Goal: Information Seeking & Learning: Learn about a topic

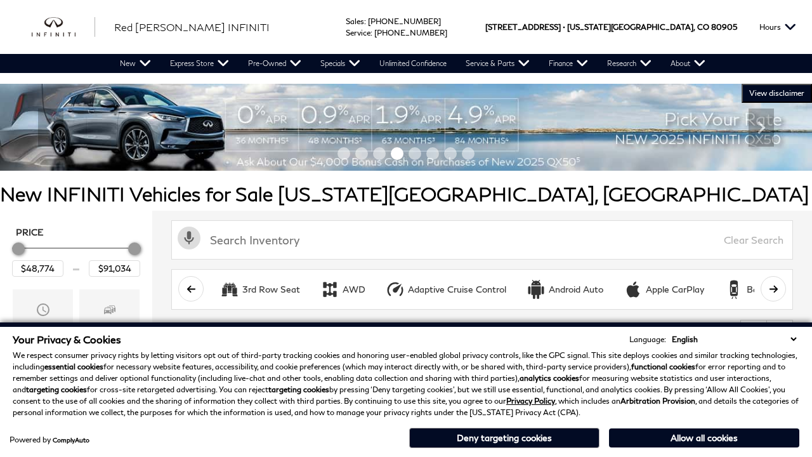
scroll to position [595, 0]
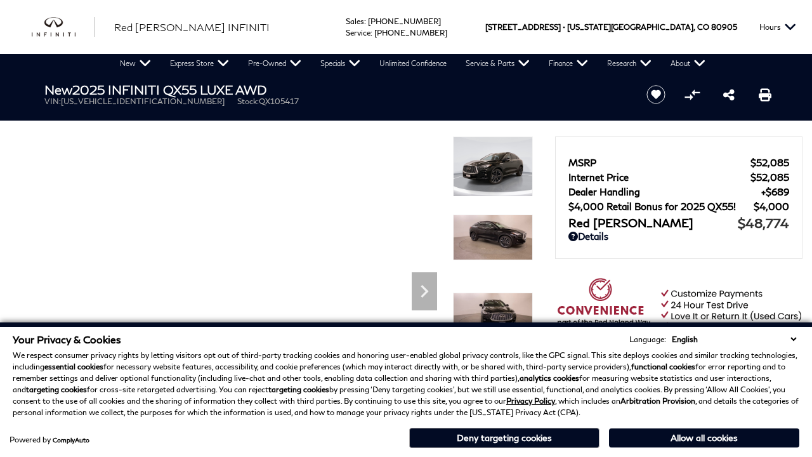
scroll to position [616, 0]
